Goal: Find contact information: Obtain details needed to contact an individual or organization

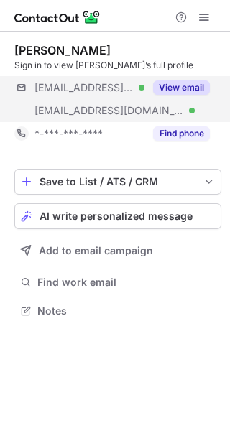
scroll to position [301, 230]
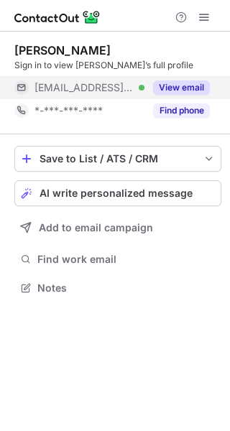
scroll to position [278, 230]
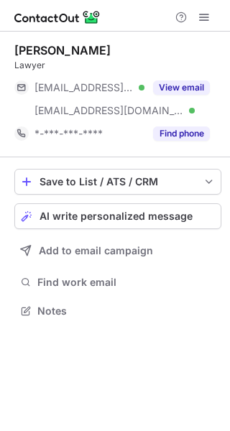
scroll to position [301, 230]
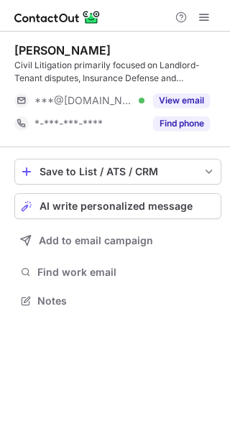
scroll to position [291, 230]
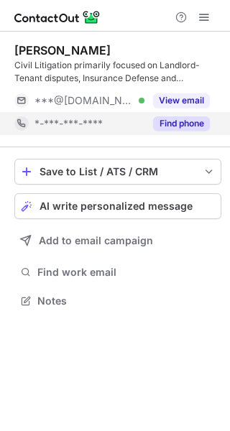
drag, startPoint x: 192, startPoint y: 106, endPoint x: 148, endPoint y: 118, distance: 45.5
click at [190, 105] on button "View email" at bounding box center [181, 100] width 57 height 14
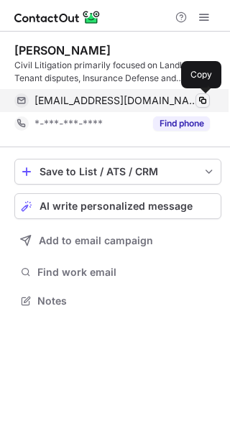
click at [198, 104] on span at bounding box center [203, 101] width 12 height 12
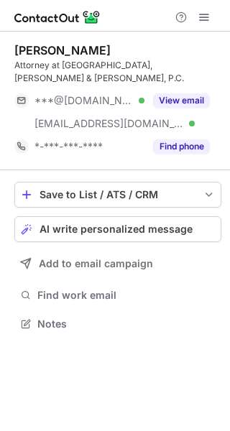
scroll to position [301, 230]
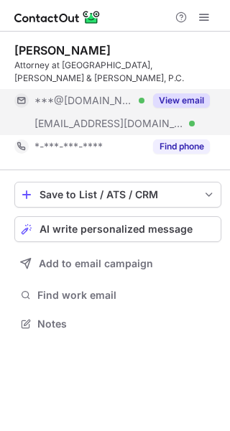
click at [186, 93] on button "View email" at bounding box center [181, 100] width 57 height 14
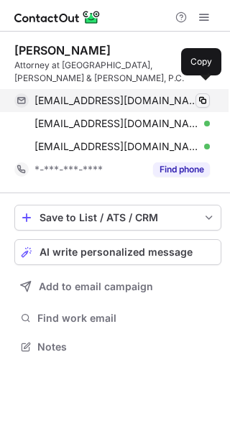
scroll to position [324, 230]
click at [202, 95] on span at bounding box center [203, 101] width 12 height 12
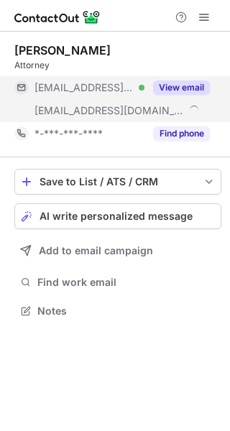
scroll to position [301, 230]
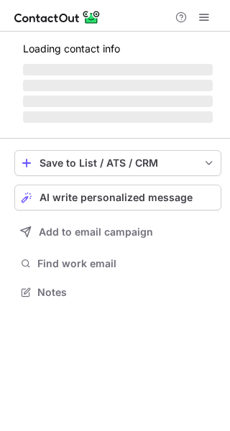
scroll to position [282, 230]
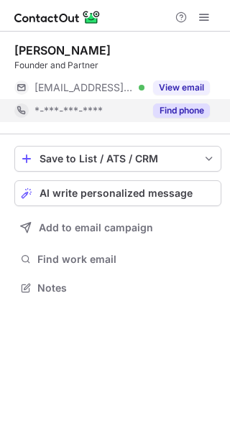
scroll to position [278, 230]
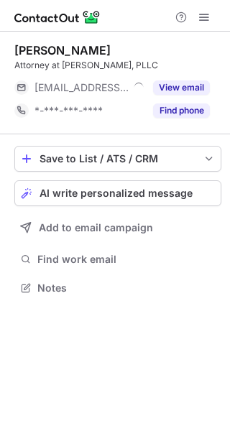
scroll to position [278, 230]
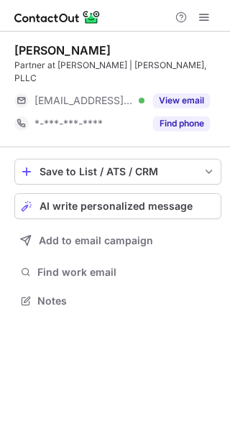
scroll to position [278, 230]
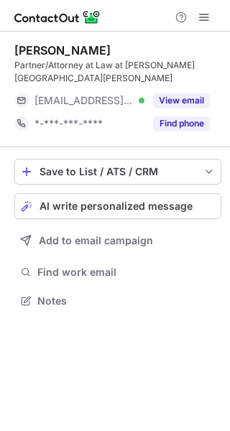
scroll to position [291, 230]
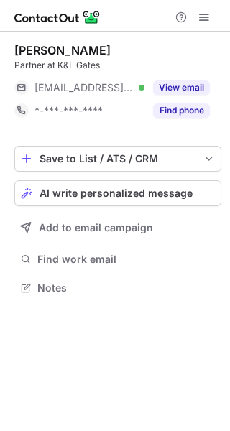
scroll to position [278, 230]
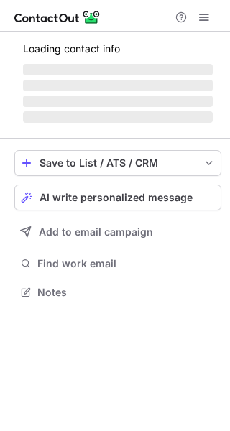
scroll to position [301, 230]
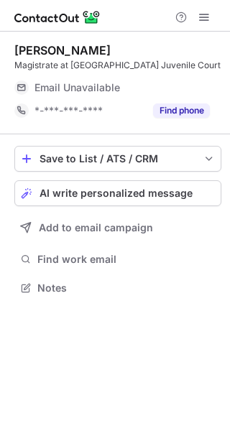
scroll to position [278, 230]
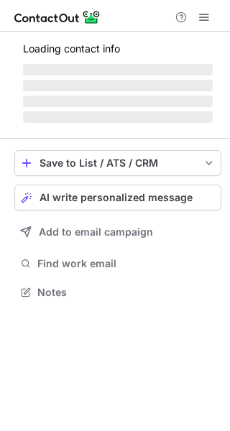
scroll to position [301, 230]
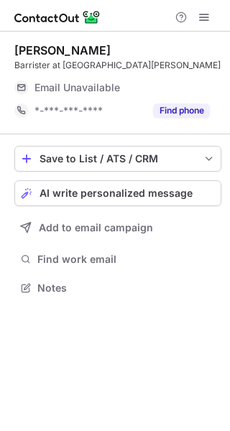
scroll to position [278, 230]
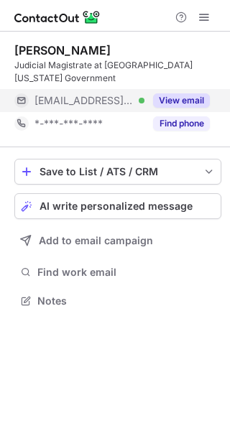
scroll to position [291, 230]
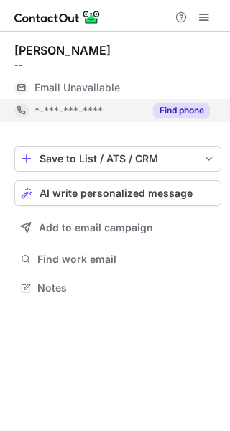
scroll to position [278, 230]
